Goal: Transaction & Acquisition: Purchase product/service

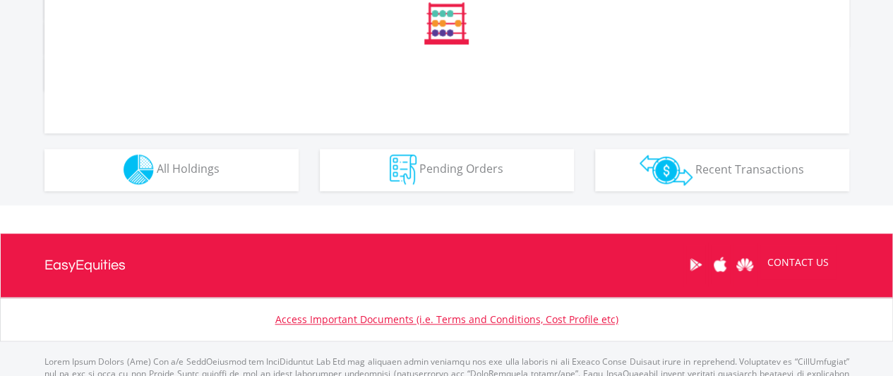
scroll to position [828, 0]
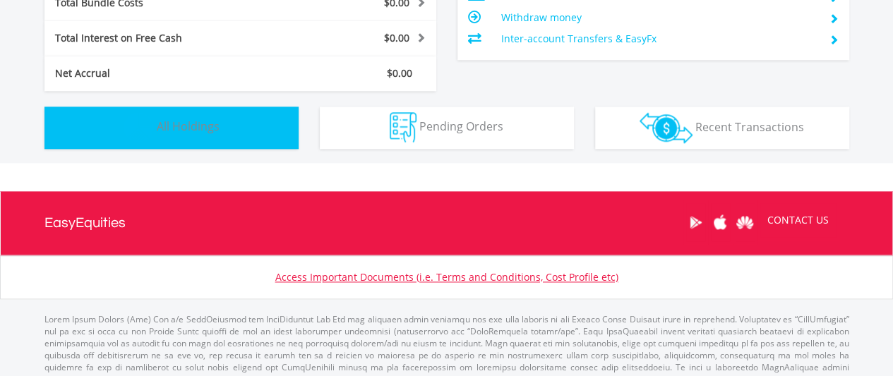
click at [227, 128] on button "Holdings All Holdings" at bounding box center [171, 128] width 254 height 42
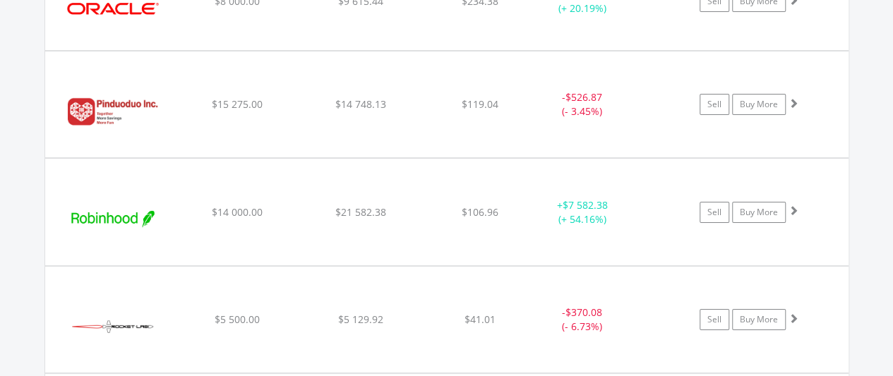
scroll to position [2714, 0]
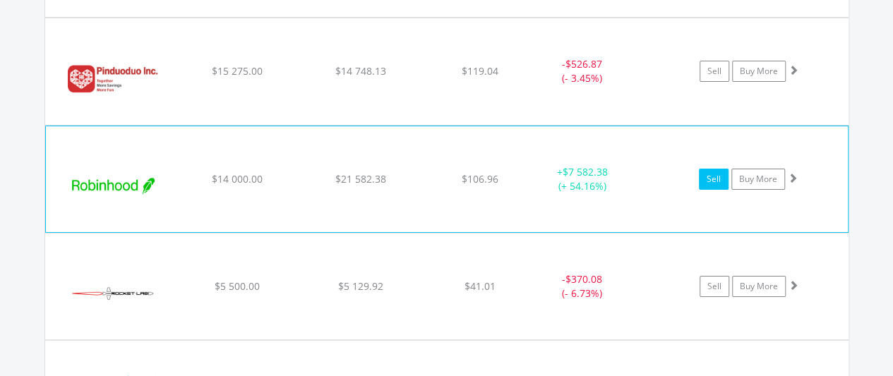
click at [713, 170] on link "Sell" at bounding box center [714, 179] width 30 height 21
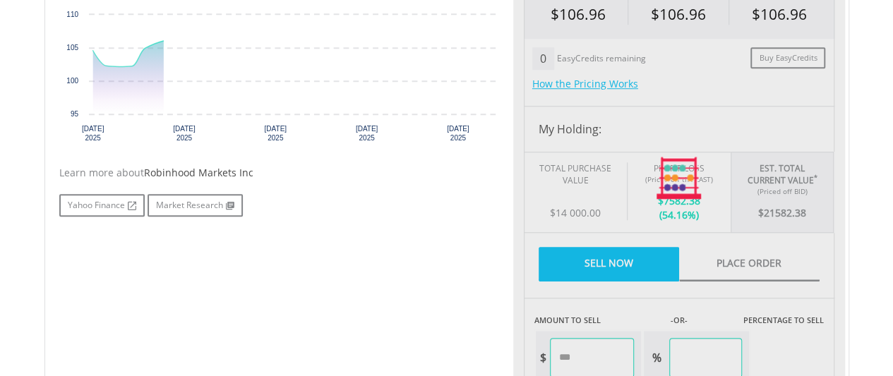
type input "********"
type input "******"
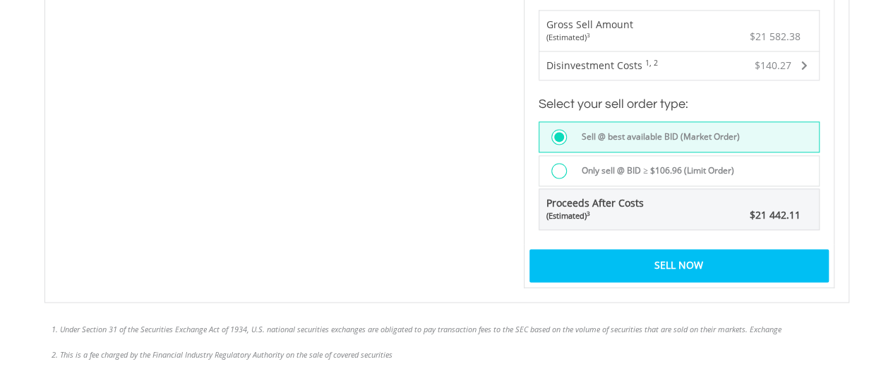
scroll to position [989, 0]
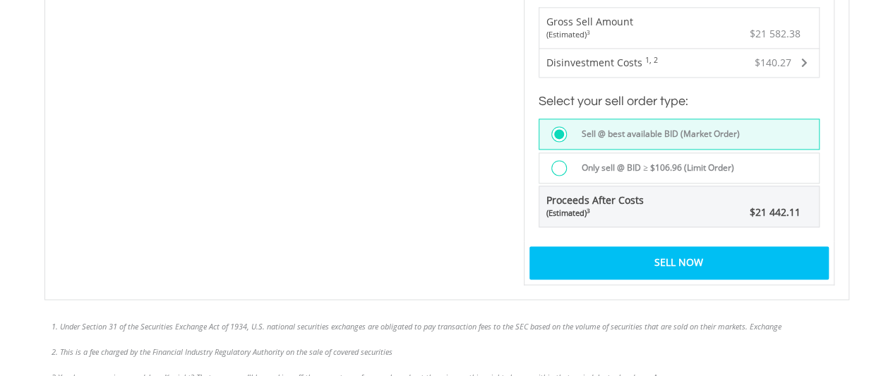
click at [694, 257] on div "Sell Now" at bounding box center [679, 262] width 299 height 32
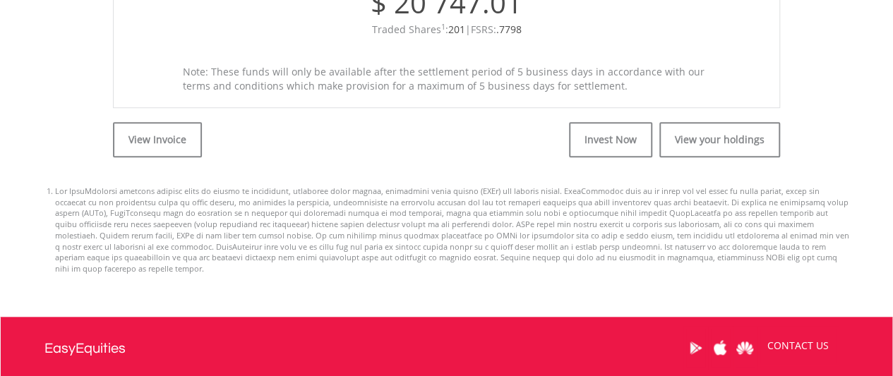
scroll to position [636, 0]
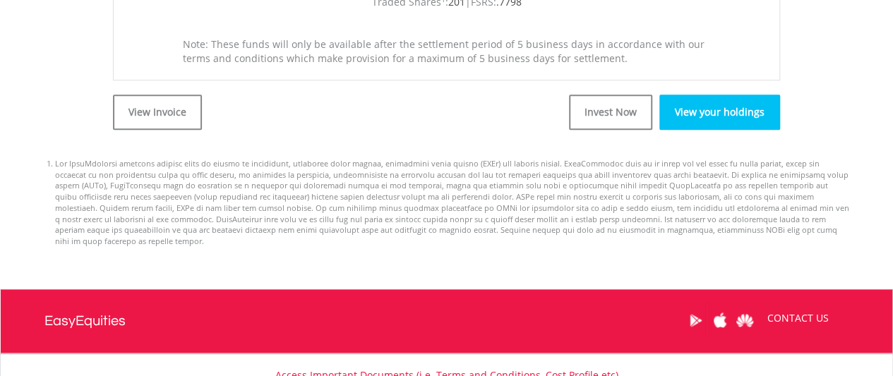
click at [672, 114] on link "View your holdings" at bounding box center [720, 112] width 121 height 35
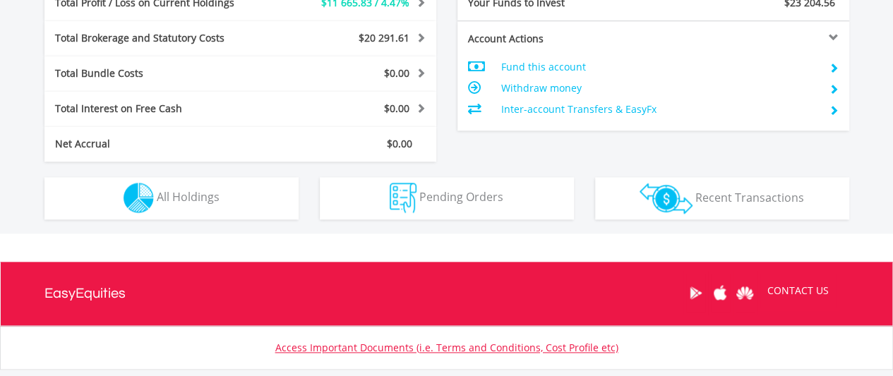
scroll to position [136, 268]
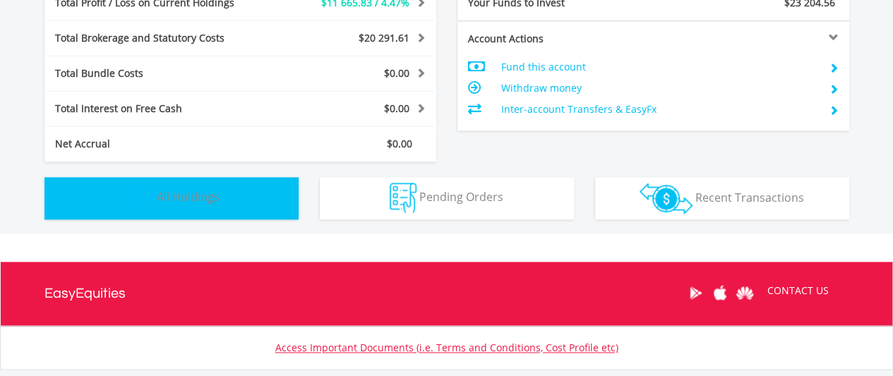
click at [209, 198] on span "All Holdings" at bounding box center [188, 197] width 63 height 16
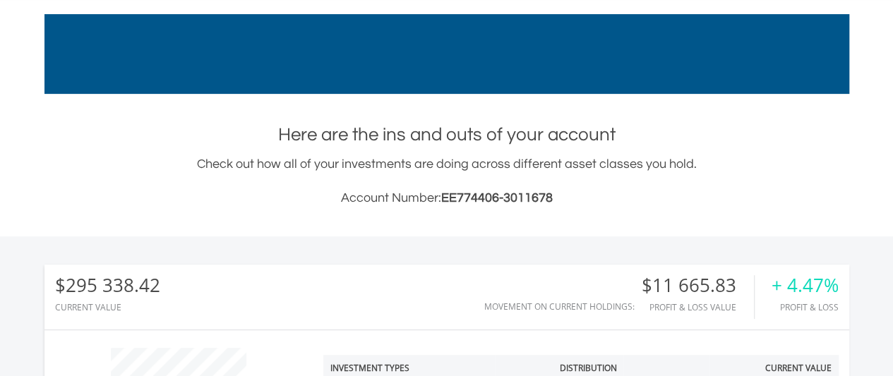
scroll to position [0, 0]
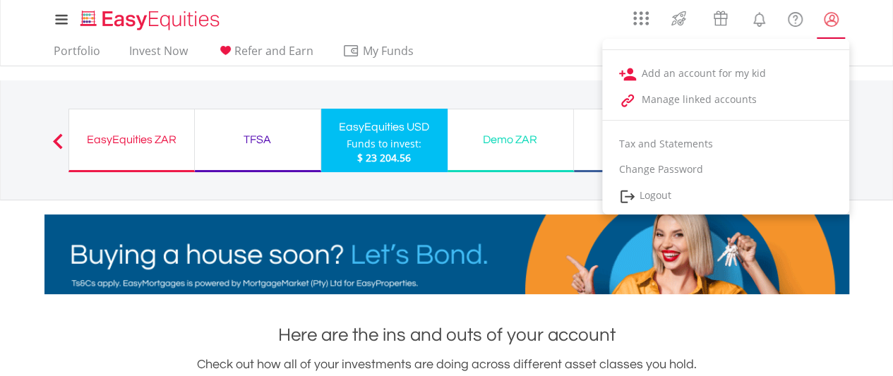
click at [839, 16] on lord-icon "My Profile" at bounding box center [832, 20] width 18 height 18
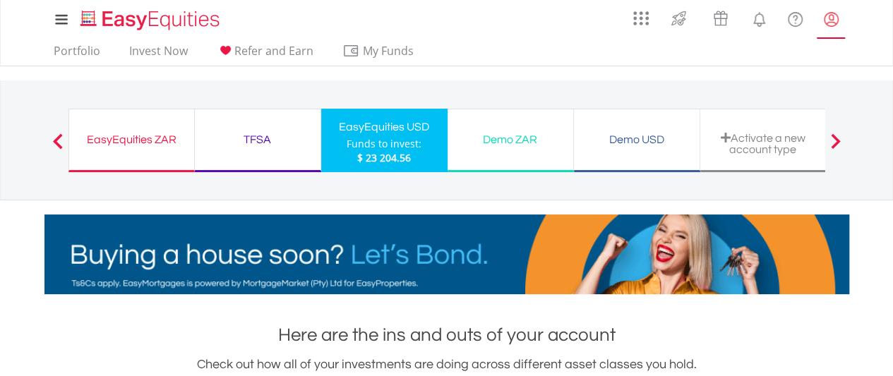
click at [839, 16] on lord-icon "My Profile" at bounding box center [832, 20] width 18 height 18
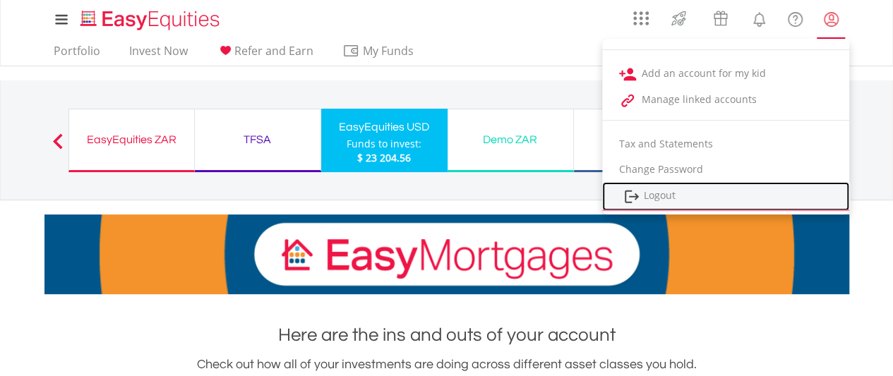
click at [653, 188] on link "Logout" at bounding box center [725, 196] width 247 height 29
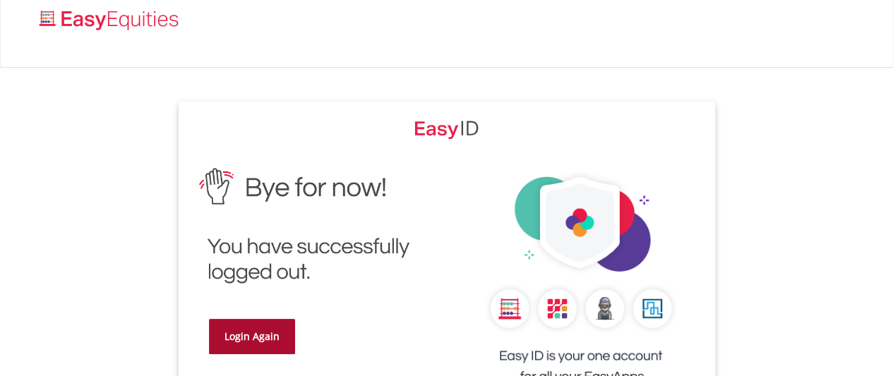
click at [259, 351] on link "Login Again" at bounding box center [252, 336] width 86 height 35
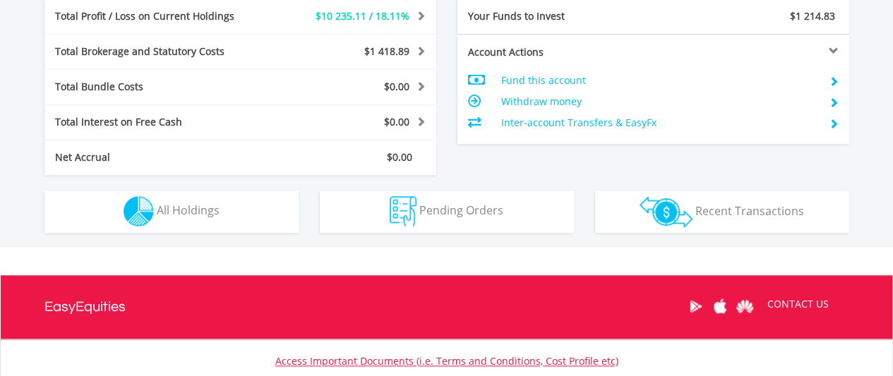
scroll to position [777, 0]
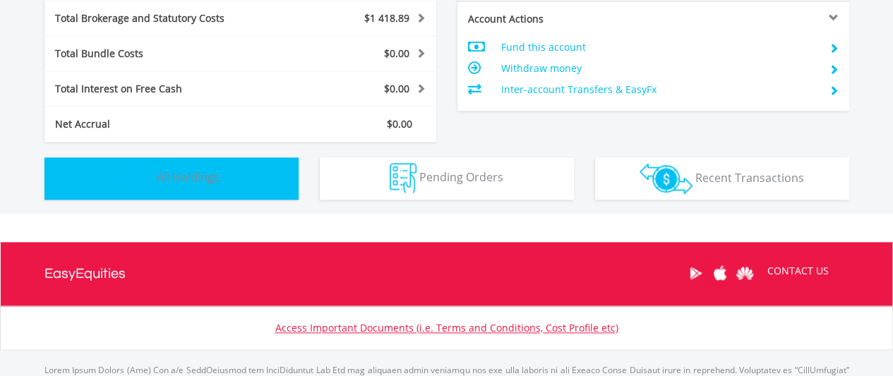
click at [213, 171] on span "All Holdings" at bounding box center [188, 178] width 63 height 16
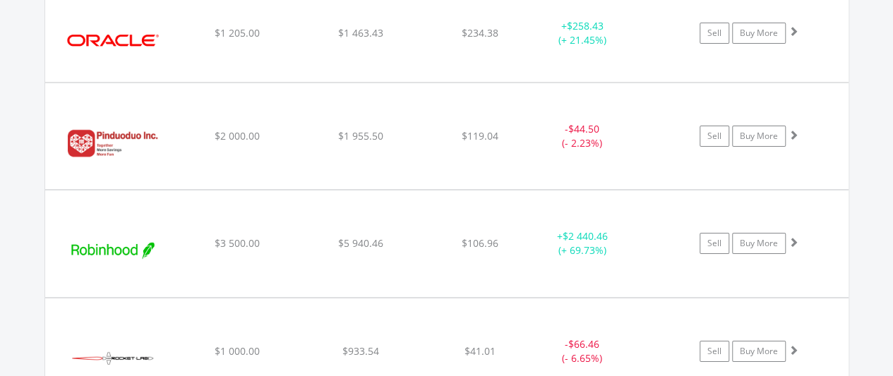
scroll to position [2572, 0]
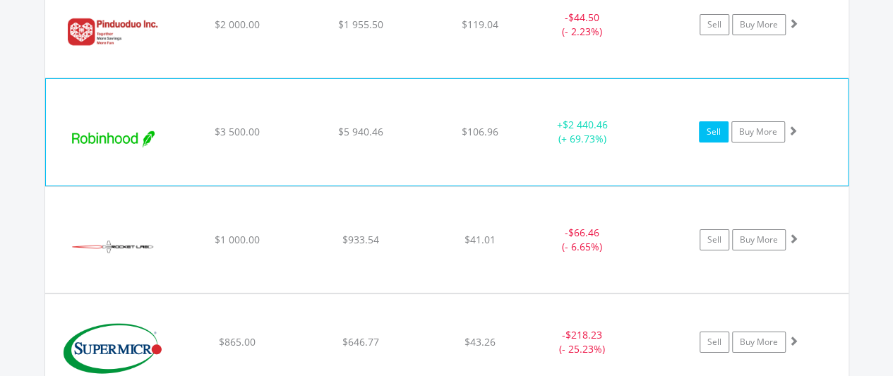
click at [713, 129] on link "Sell" at bounding box center [714, 131] width 30 height 21
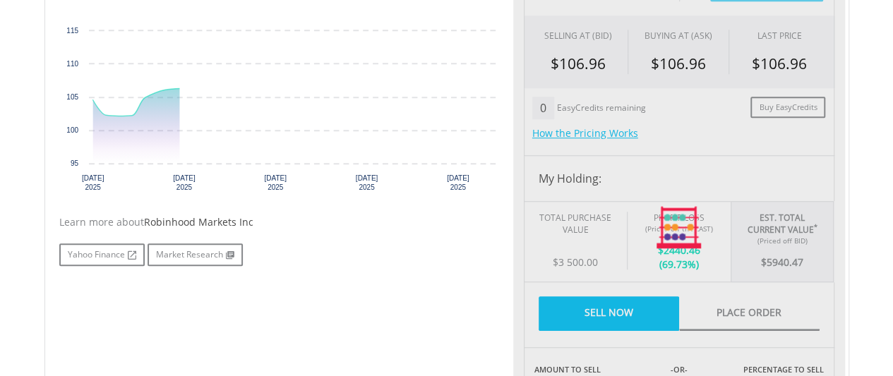
type input "*******"
type input "******"
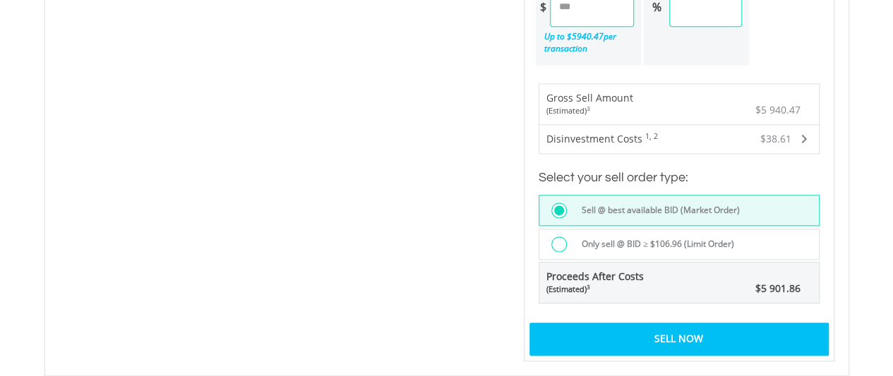
scroll to position [918, 0]
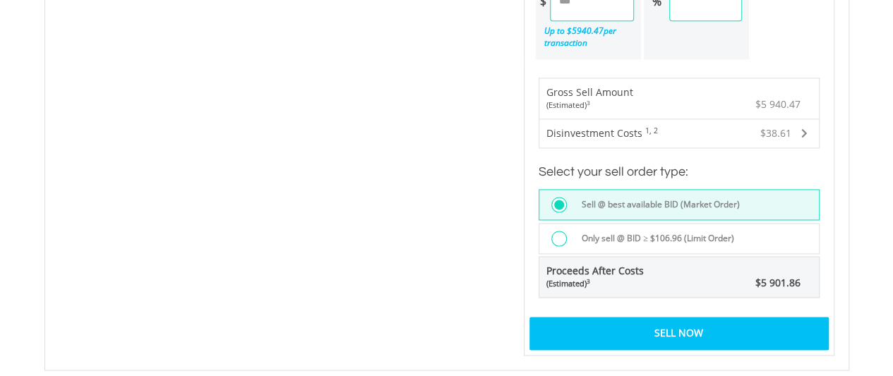
click at [676, 320] on div "Sell Now" at bounding box center [679, 333] width 299 height 32
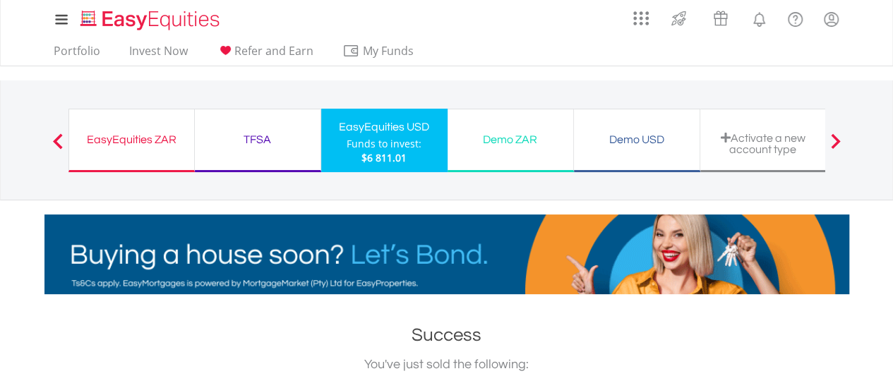
click at [143, 133] on div "EasyEquities ZAR" at bounding box center [132, 140] width 108 height 20
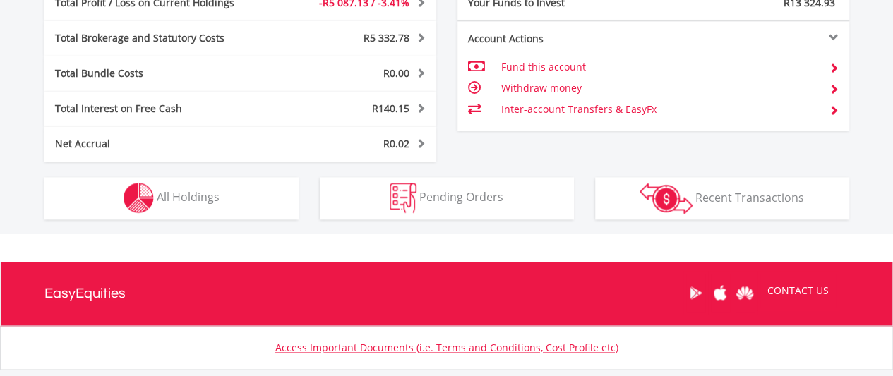
scroll to position [136, 268]
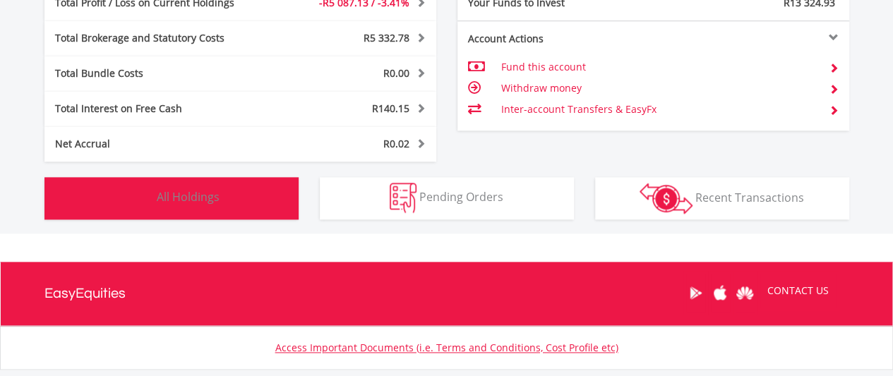
click at [215, 198] on span "All Holdings" at bounding box center [188, 197] width 63 height 16
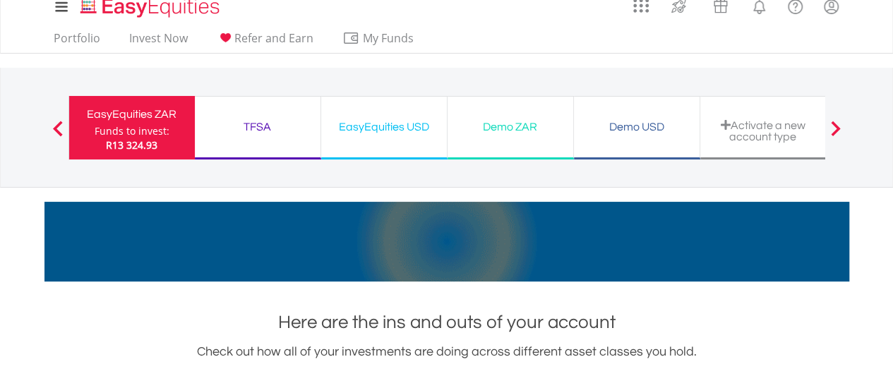
scroll to position [0, 0]
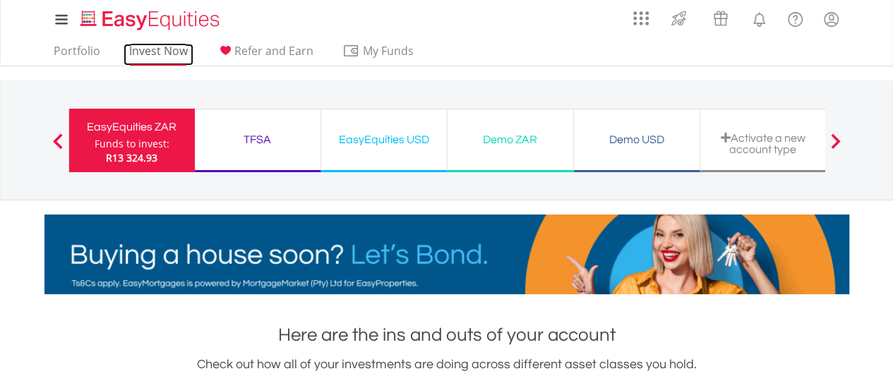
click at [172, 53] on link "Invest Now" at bounding box center [159, 55] width 70 height 22
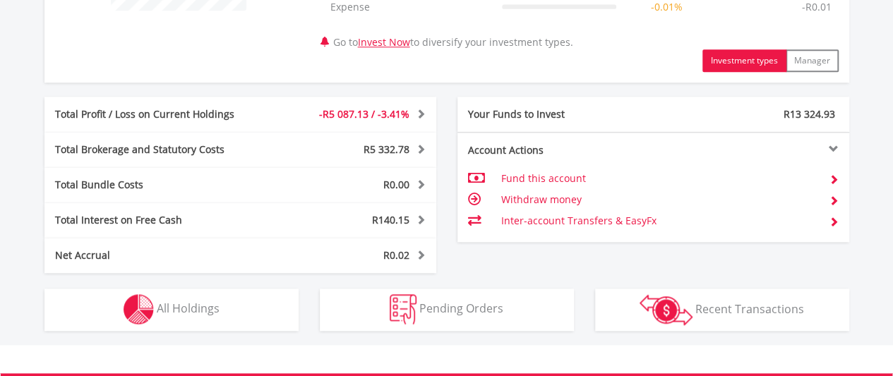
scroll to position [706, 0]
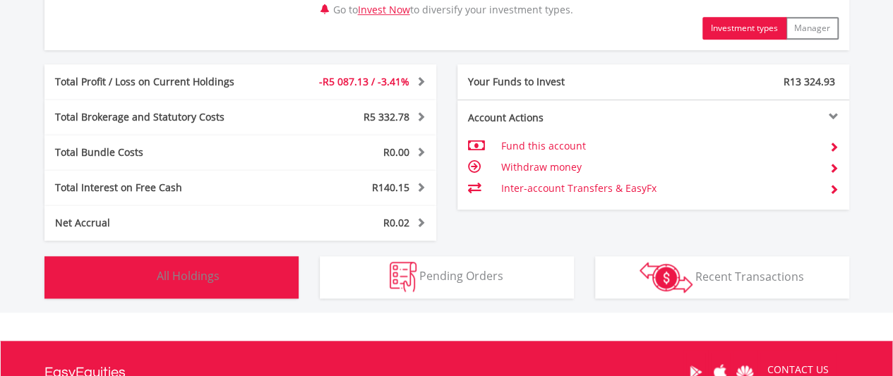
click at [209, 273] on span "All Holdings" at bounding box center [188, 276] width 63 height 16
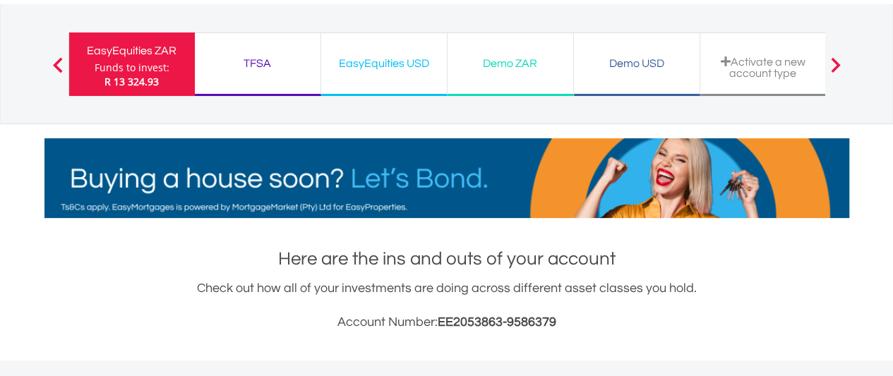
scroll to position [0, 0]
